Goal: Task Accomplishment & Management: Use online tool/utility

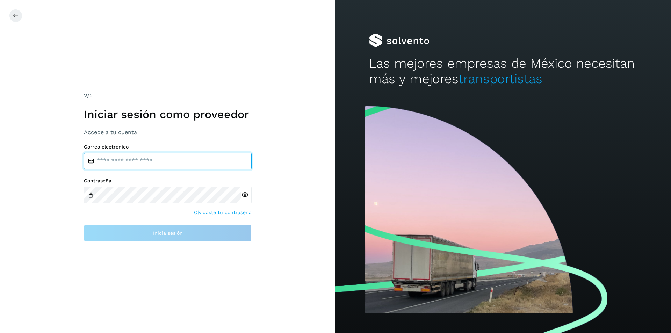
type input "**********"
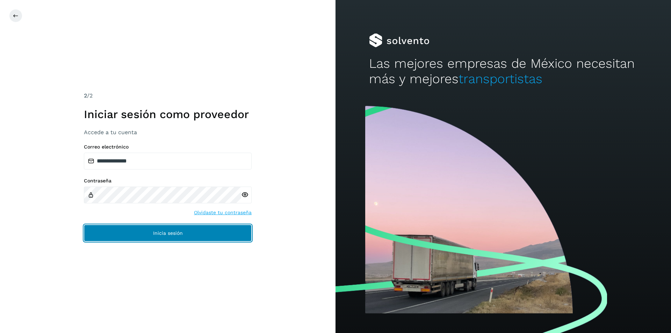
click at [164, 231] on span "Inicia sesión" at bounding box center [168, 233] width 30 height 5
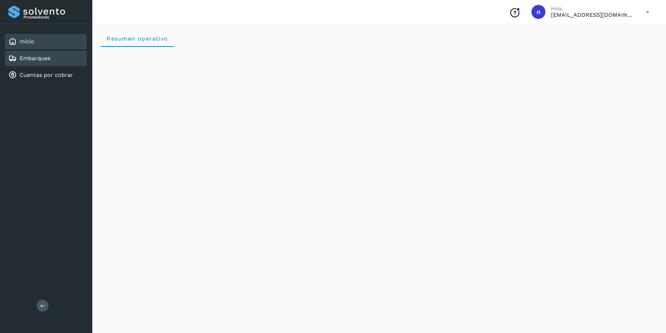
click at [24, 55] on div "Embarques" at bounding box center [29, 58] width 42 height 8
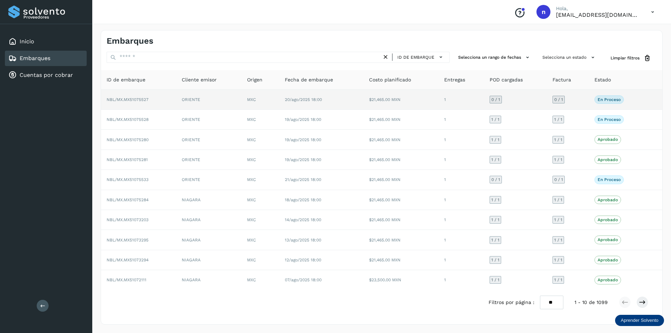
click at [133, 98] on span "NBL/MX.MX51075527" at bounding box center [128, 99] width 42 height 5
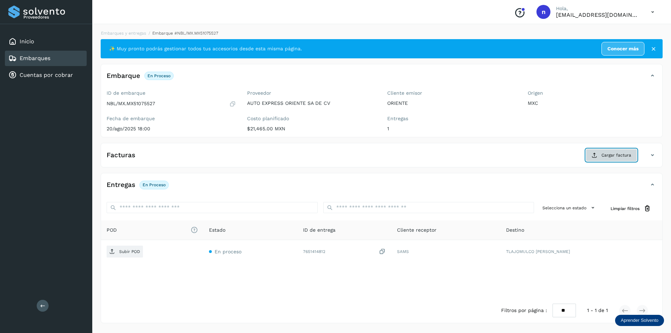
click at [608, 153] on span "Cargar factura" at bounding box center [616, 155] width 30 height 6
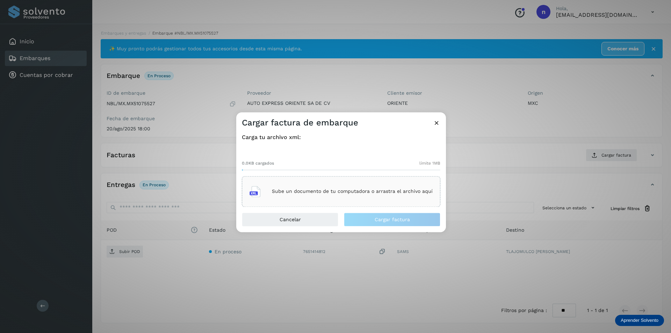
click at [366, 192] on p "Sube un documento de tu computadora o arrastra el archivo aquí" at bounding box center [352, 192] width 161 height 6
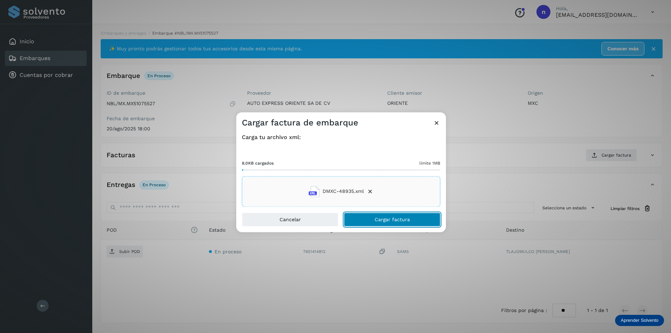
click at [405, 218] on span "Cargar factura" at bounding box center [392, 219] width 35 height 5
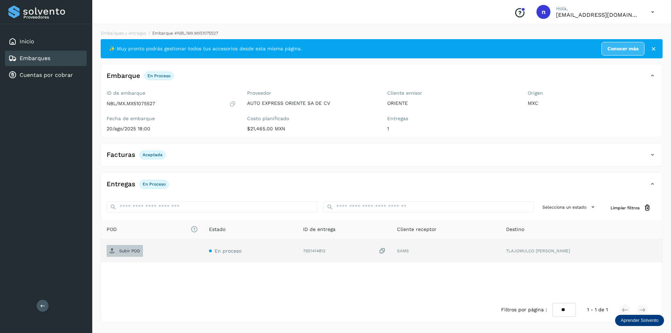
click at [130, 252] on p "Subir POD" at bounding box center [129, 250] width 21 height 5
click at [26, 58] on link "Embarques" at bounding box center [35, 58] width 31 height 7
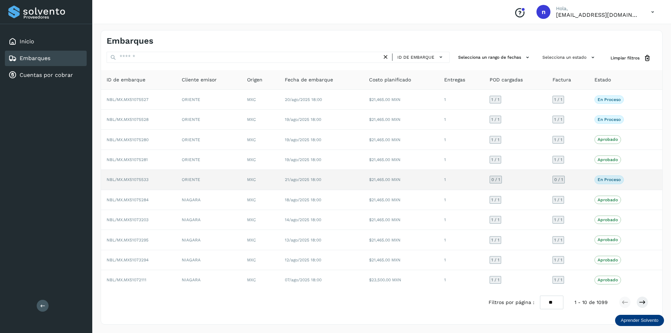
click at [134, 177] on span "NBL/MX.MX51075533" at bounding box center [128, 179] width 42 height 5
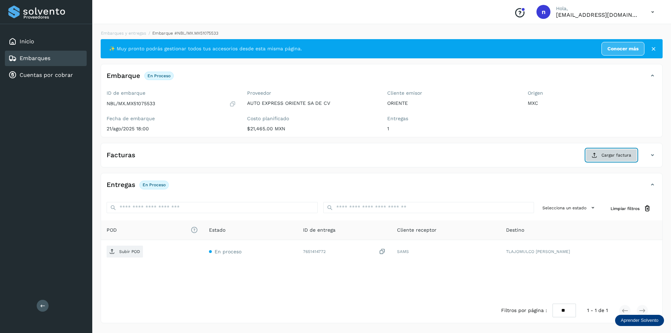
click at [623, 157] on span "Cargar factura" at bounding box center [616, 155] width 30 height 6
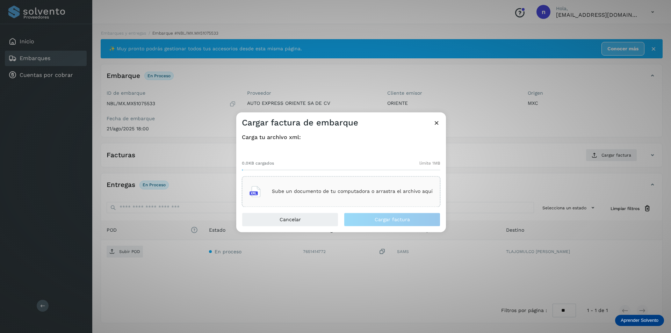
click at [325, 193] on p "Sube un documento de tu computadora o arrastra el archivo aquí" at bounding box center [352, 192] width 161 height 6
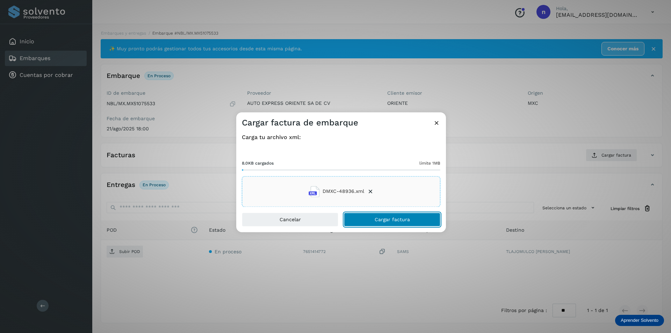
click at [382, 219] on span "Cargar factura" at bounding box center [392, 219] width 35 height 5
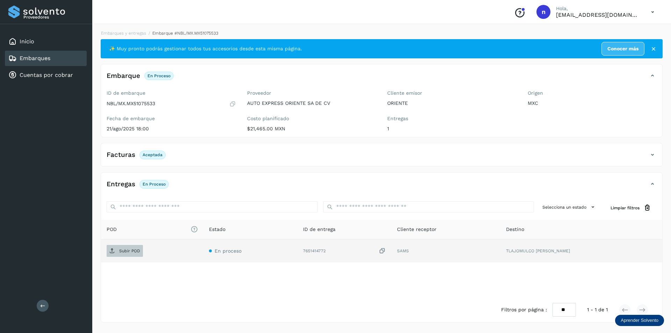
click at [123, 251] on p "Subir POD" at bounding box center [129, 250] width 21 height 5
click at [649, 13] on icon at bounding box center [652, 12] width 14 height 14
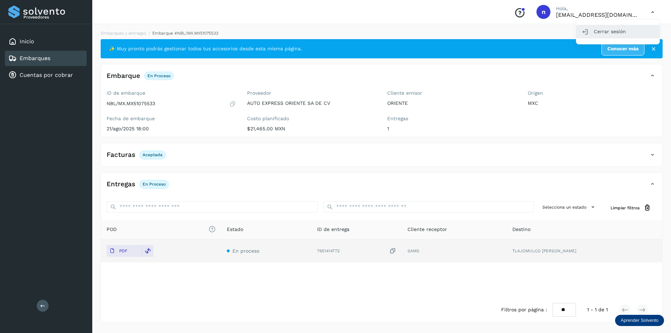
click at [597, 31] on div "Cerrar sesión" at bounding box center [617, 31] width 83 height 13
